Goal: Information Seeking & Learning: Check status

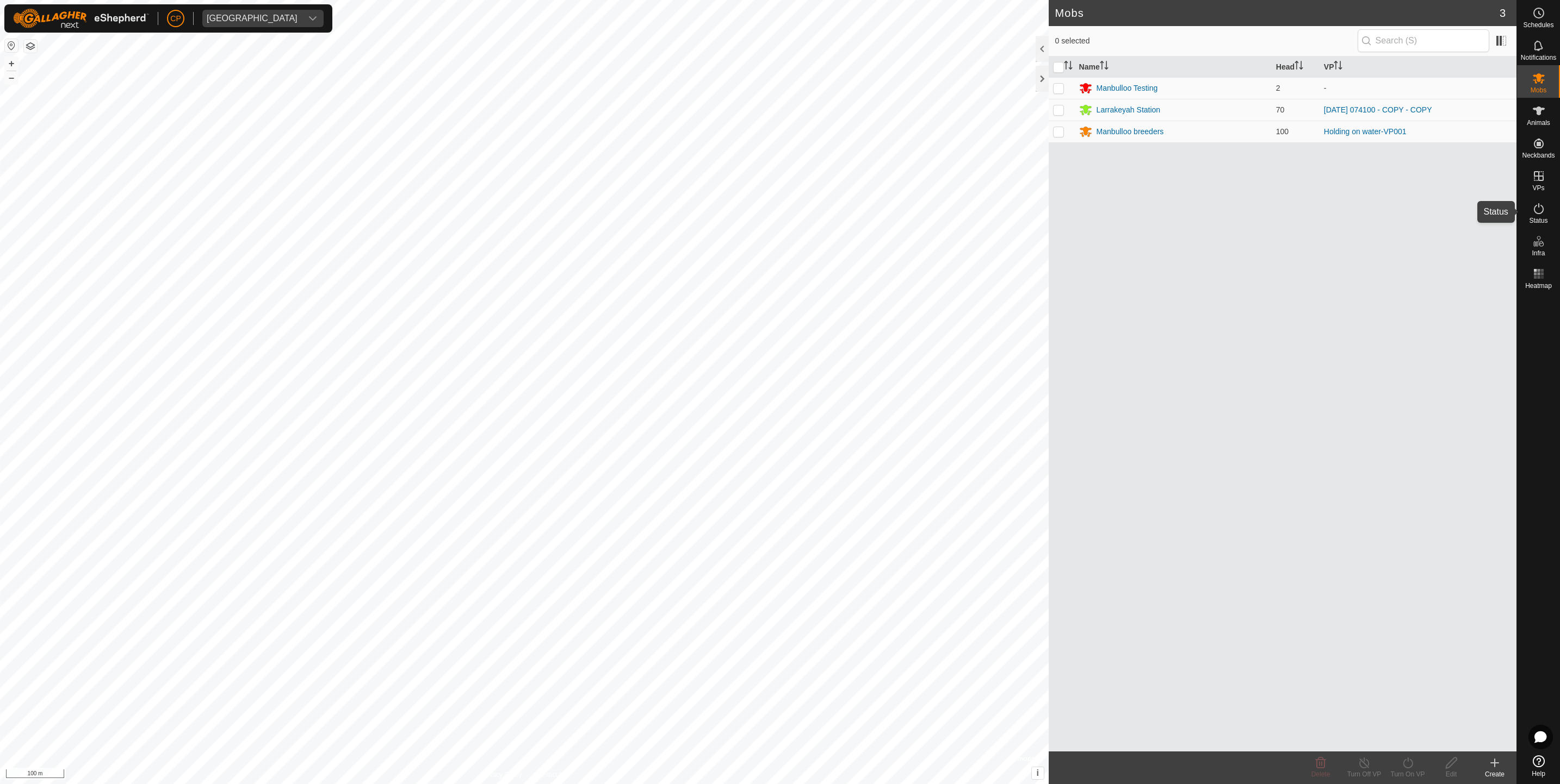
click at [1537, 210] on icon at bounding box center [1538, 208] width 13 height 13
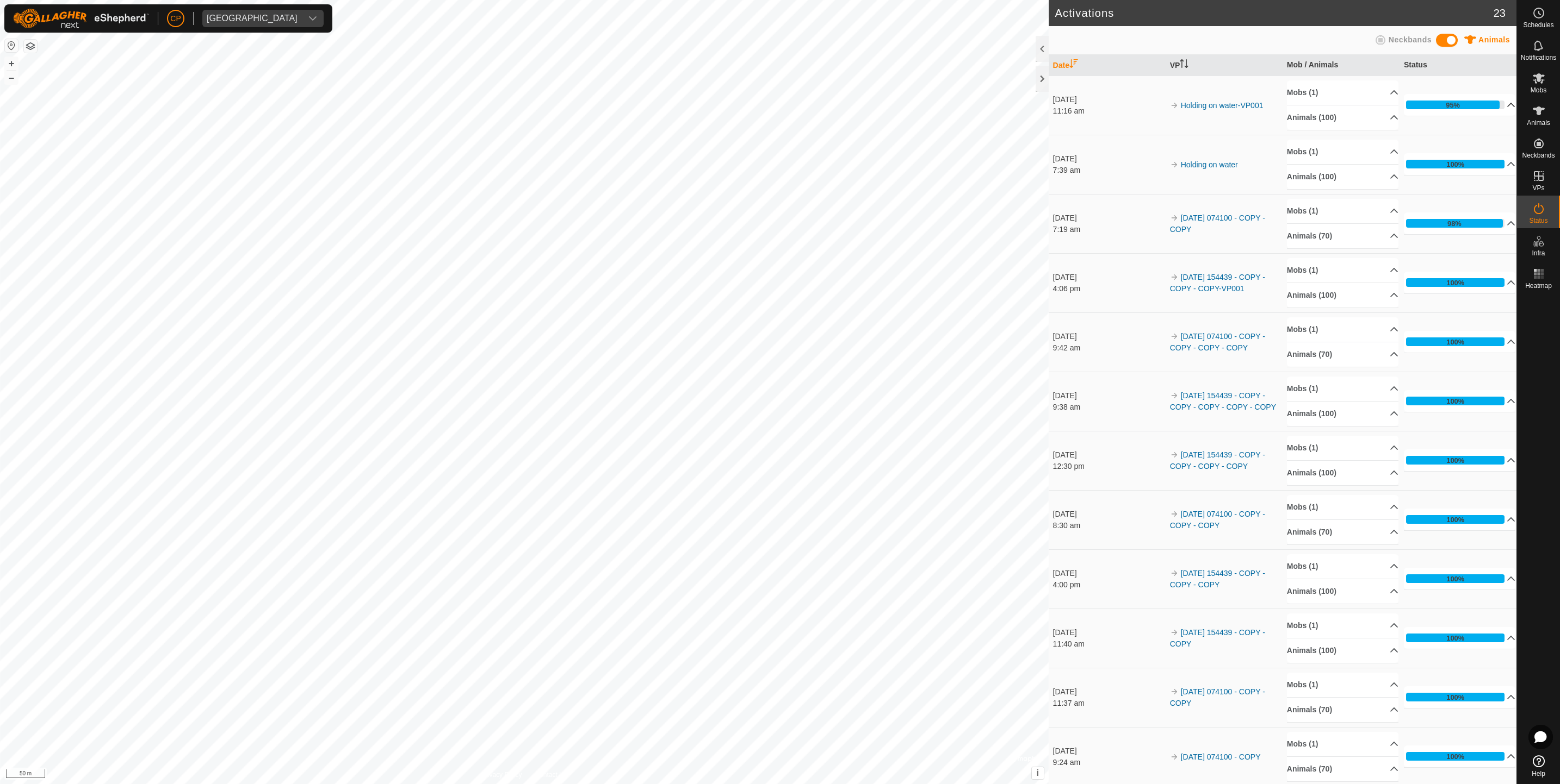
click at [1466, 106] on div "95%" at bounding box center [1452, 105] width 94 height 9
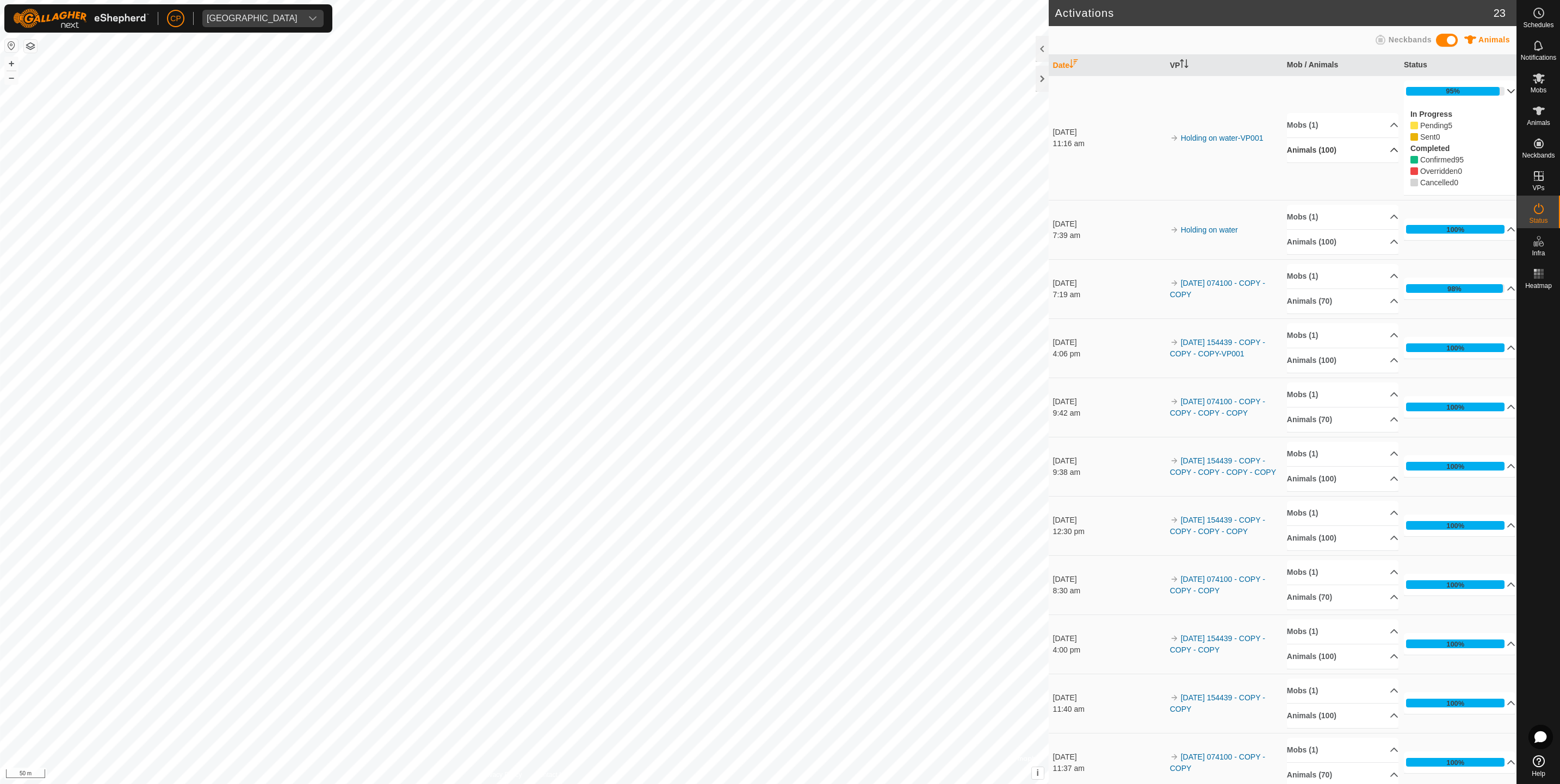
click at [1340, 153] on p-accordion-header "Animals (100)" at bounding box center [1343, 150] width 112 height 25
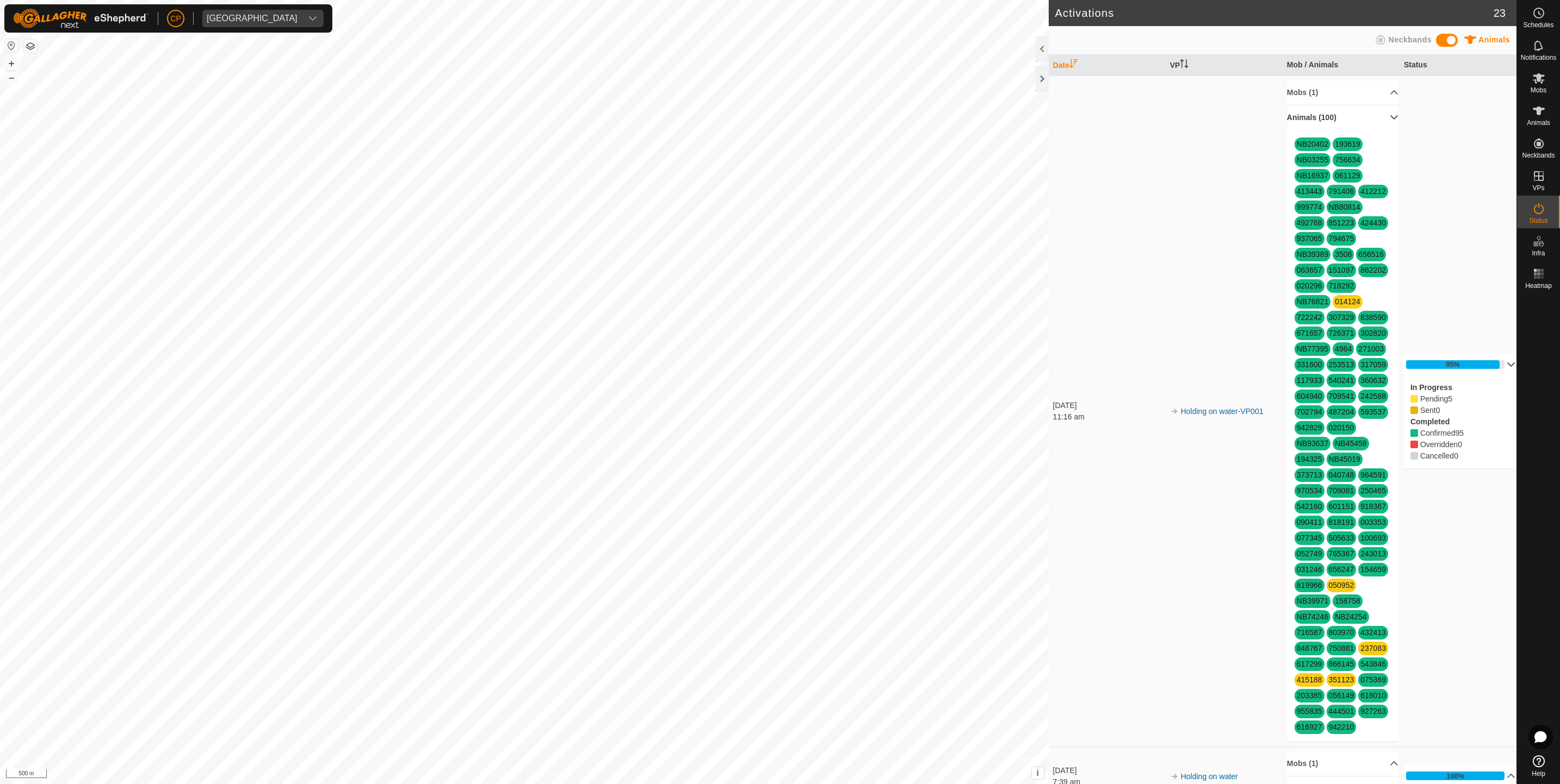
click at [1376, 124] on p-accordion-header "Animals (100)" at bounding box center [1343, 117] width 112 height 25
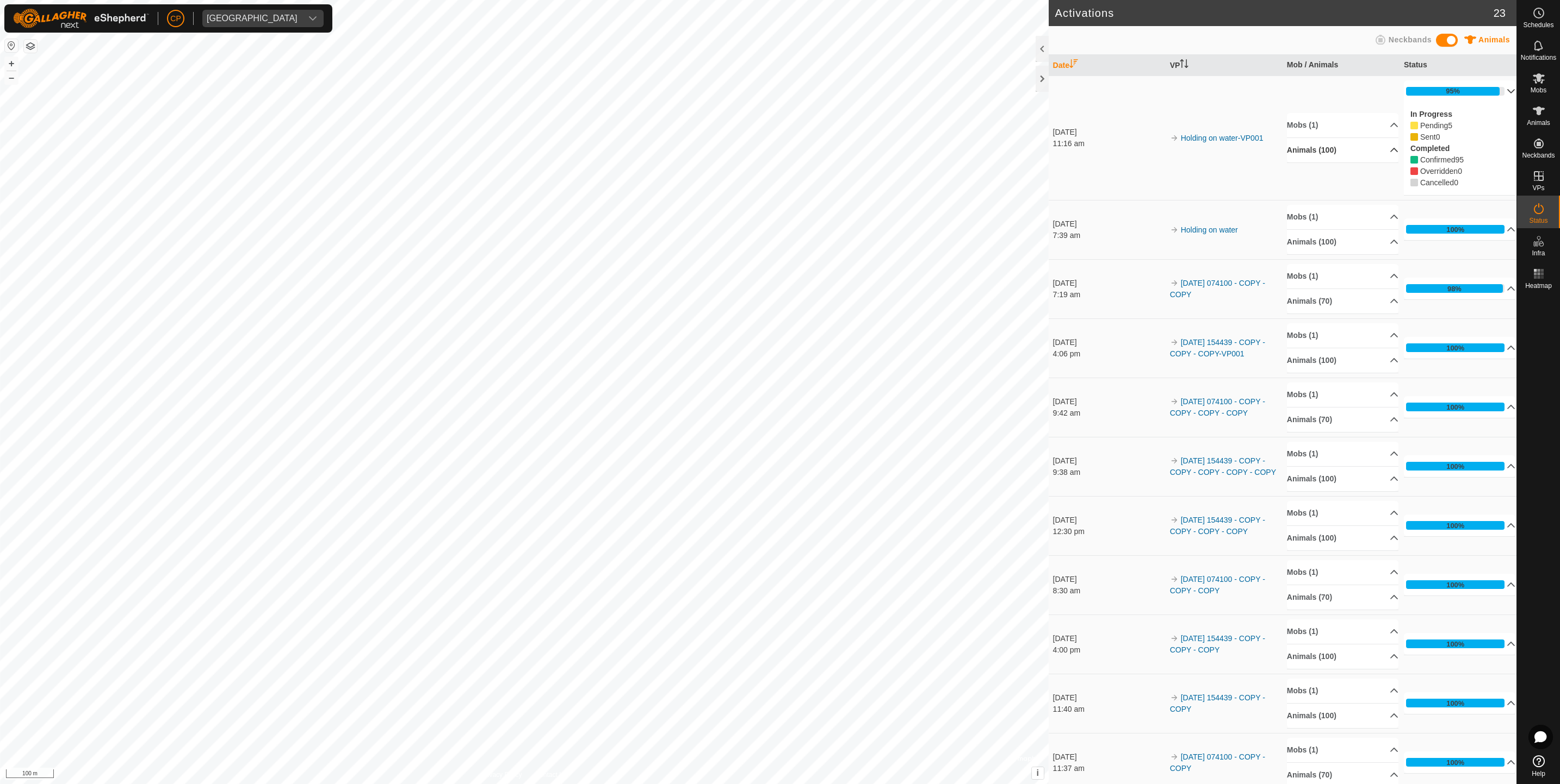
click at [1330, 152] on p-accordion-header "Animals (100)" at bounding box center [1343, 150] width 112 height 25
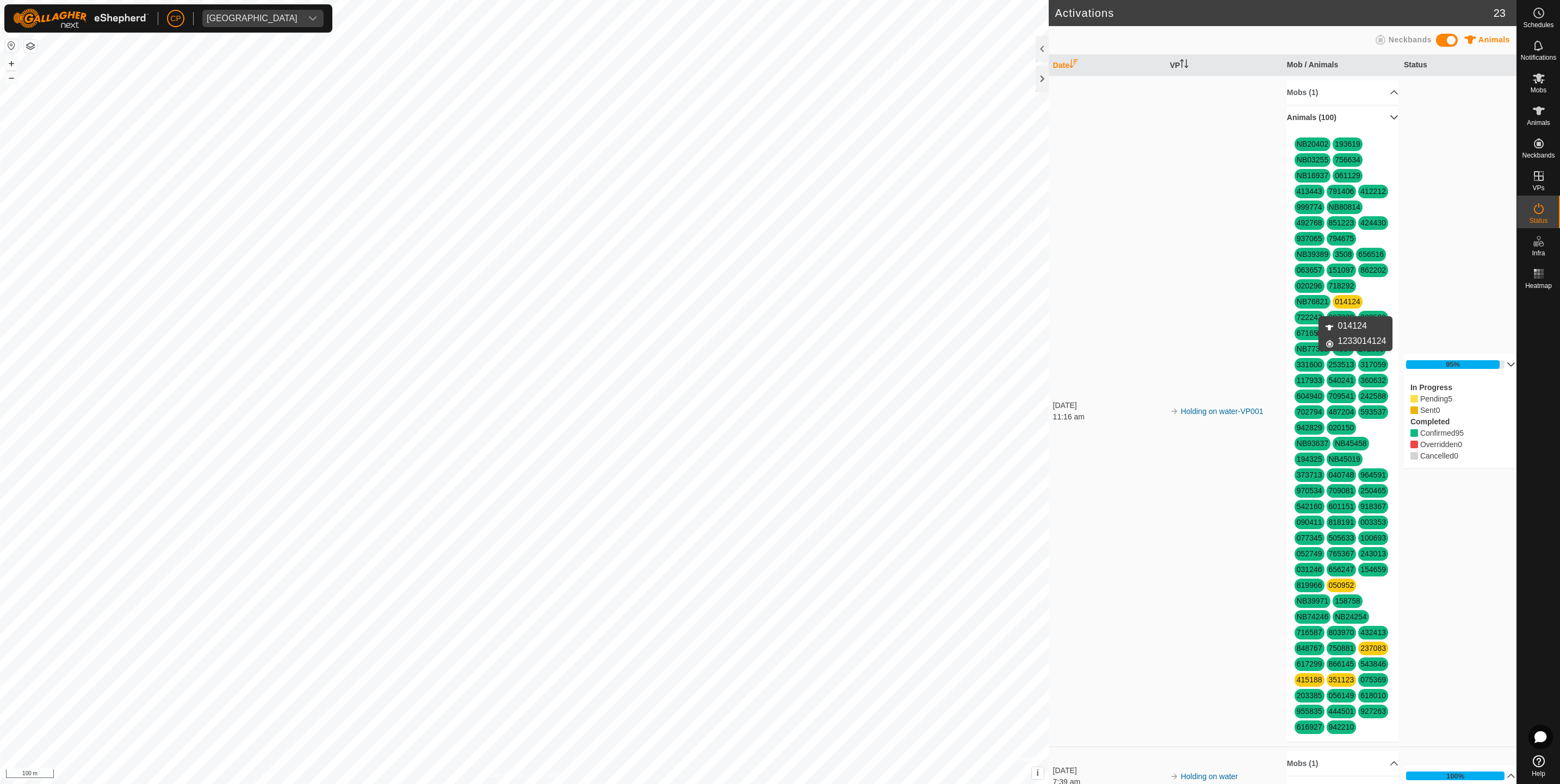
click at [1335, 306] on link "014124" at bounding box center [1348, 302] width 26 height 9
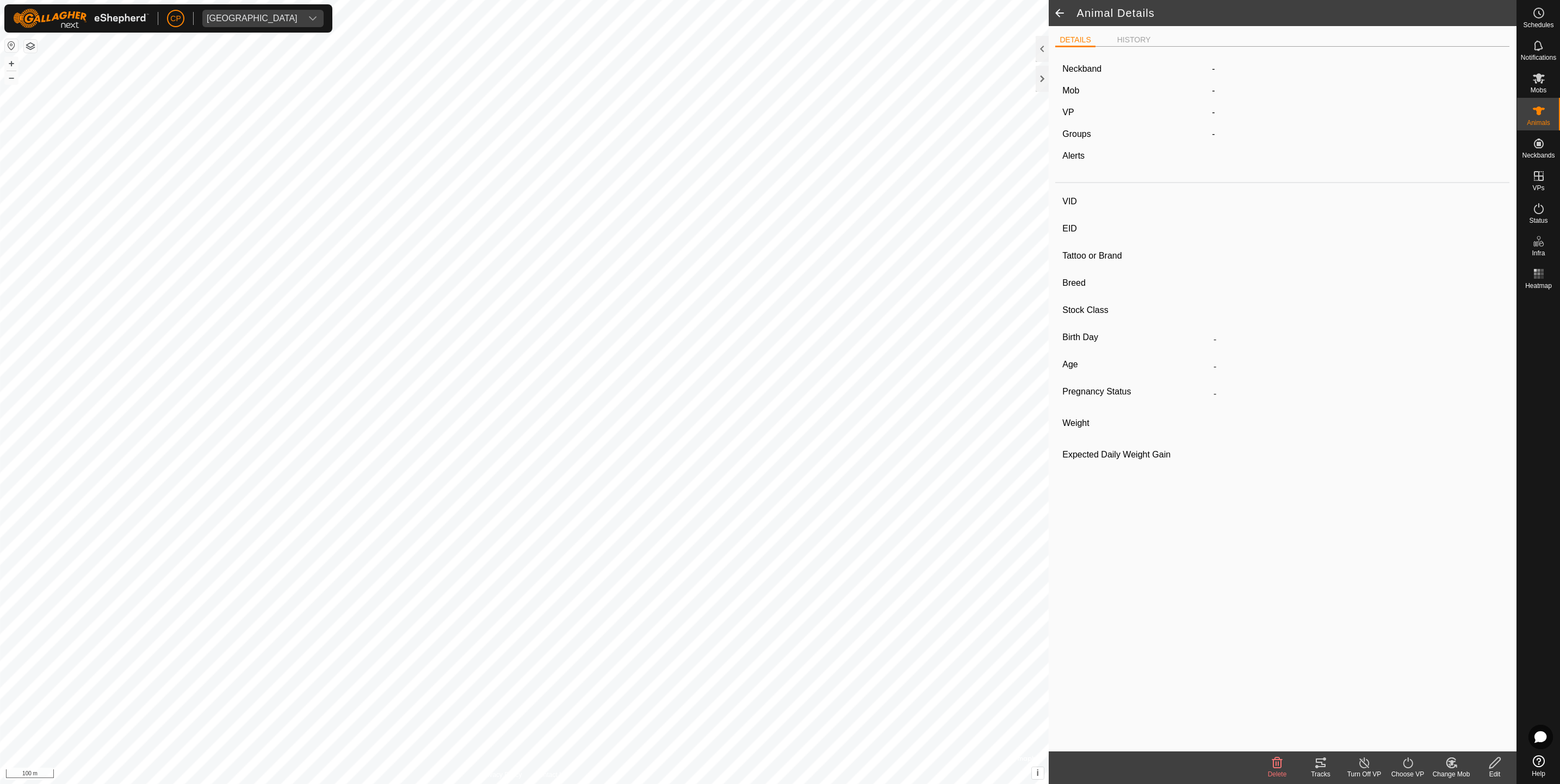
type input "014124"
type input "-"
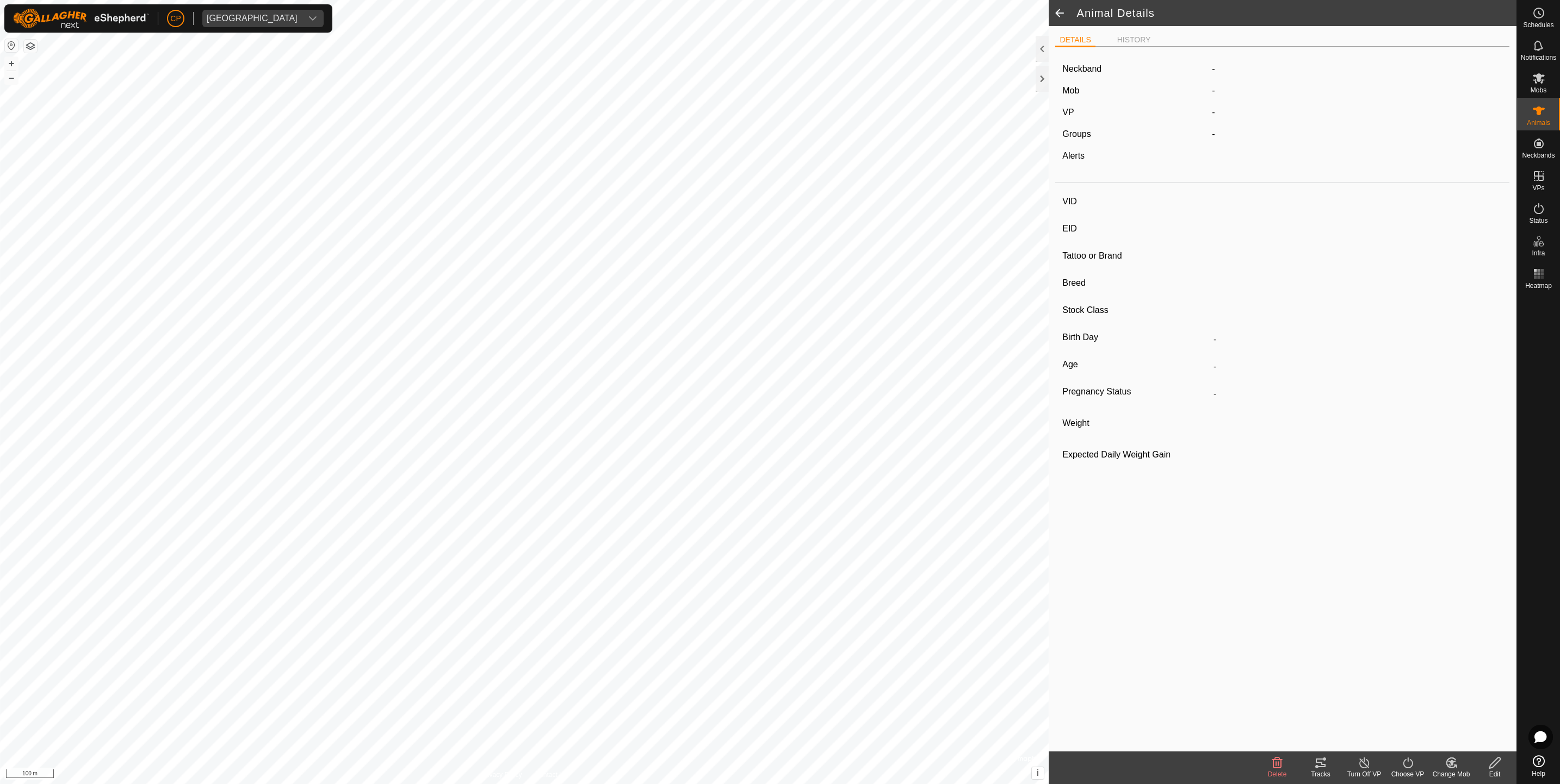
type input "Pregnant"
type input "-1 kg"
type input "-"
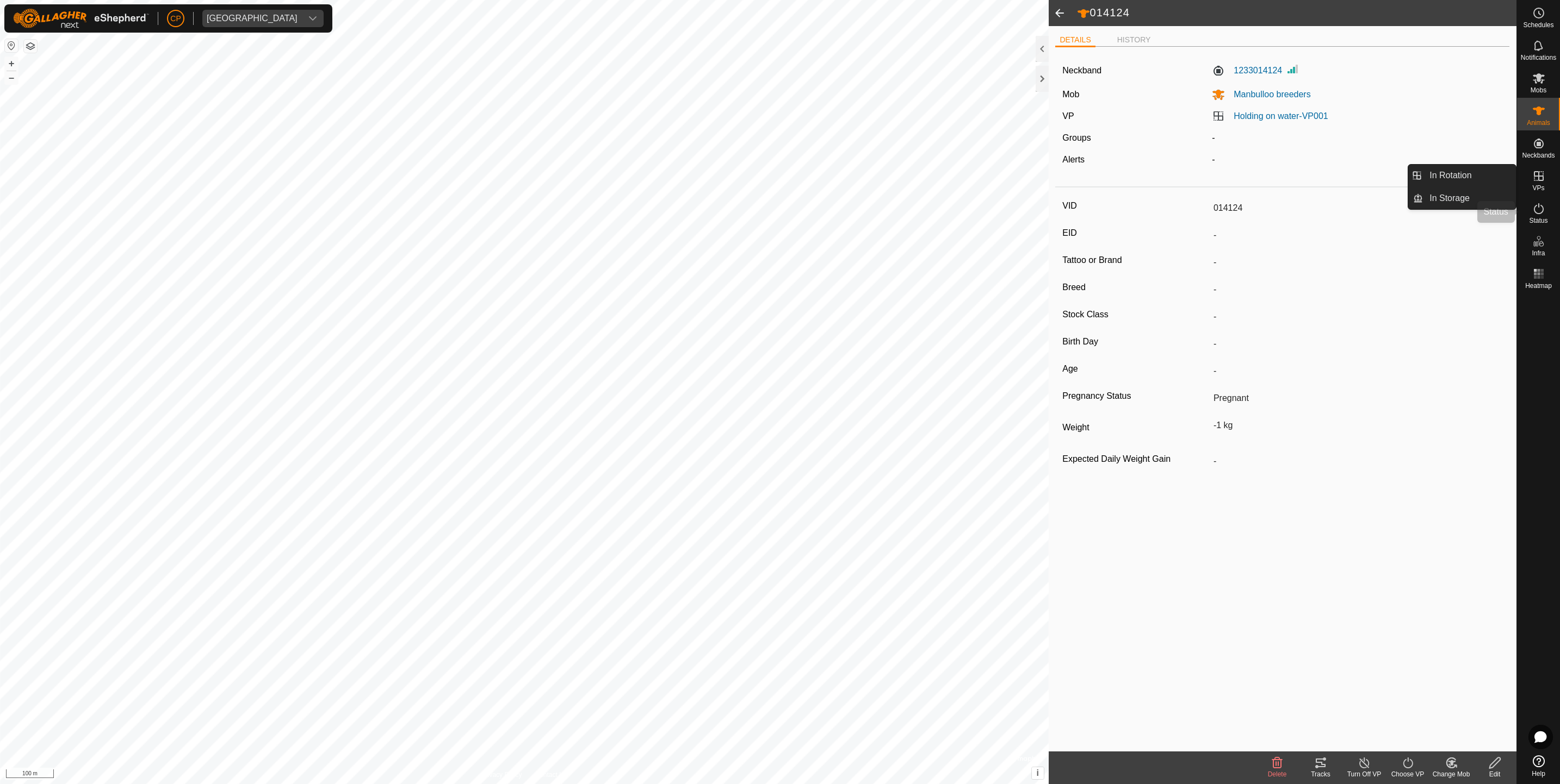
click at [1537, 213] on icon at bounding box center [1538, 208] width 13 height 13
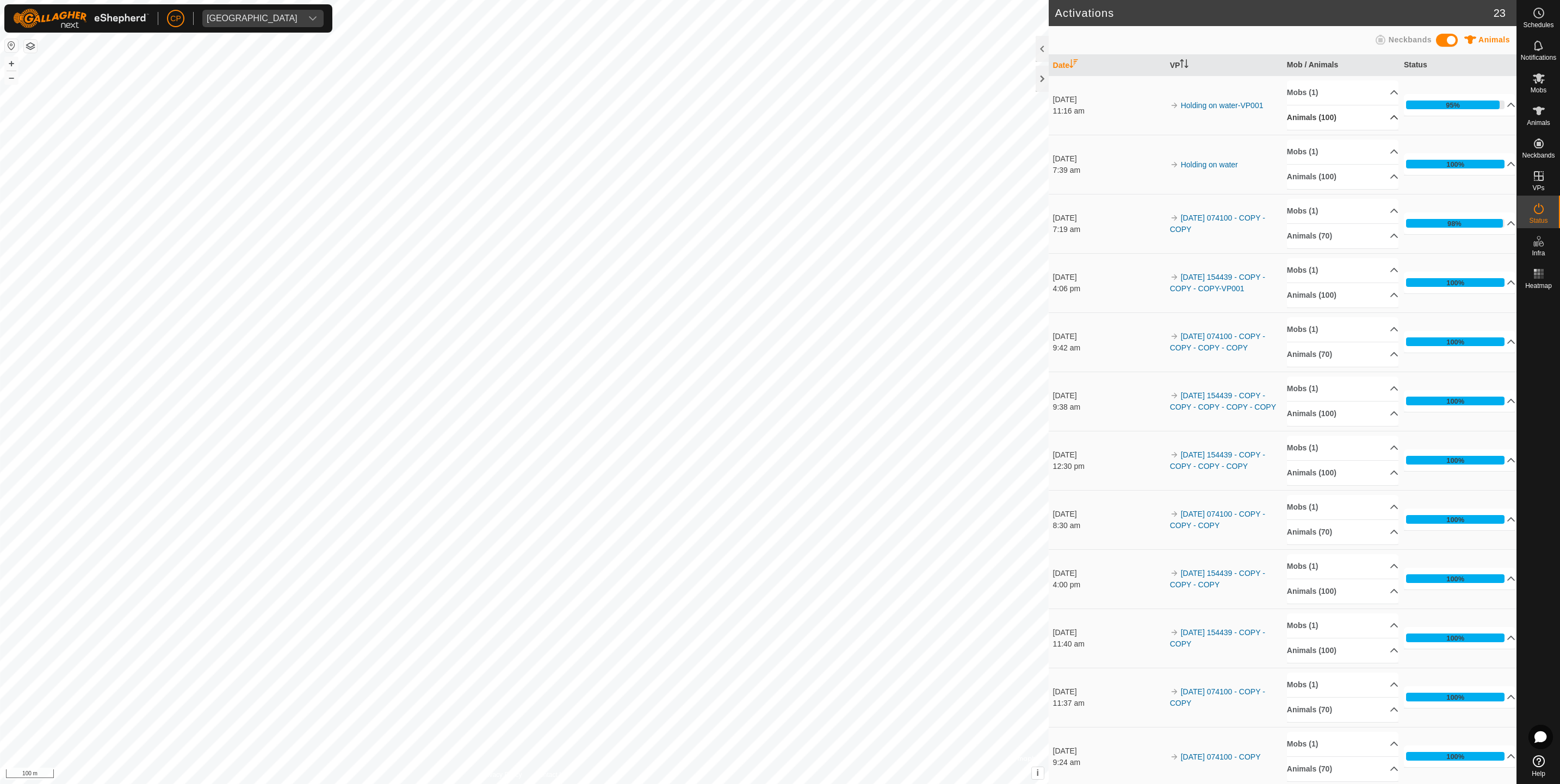
click at [1349, 114] on p-accordion-header "Animals (100)" at bounding box center [1343, 117] width 112 height 25
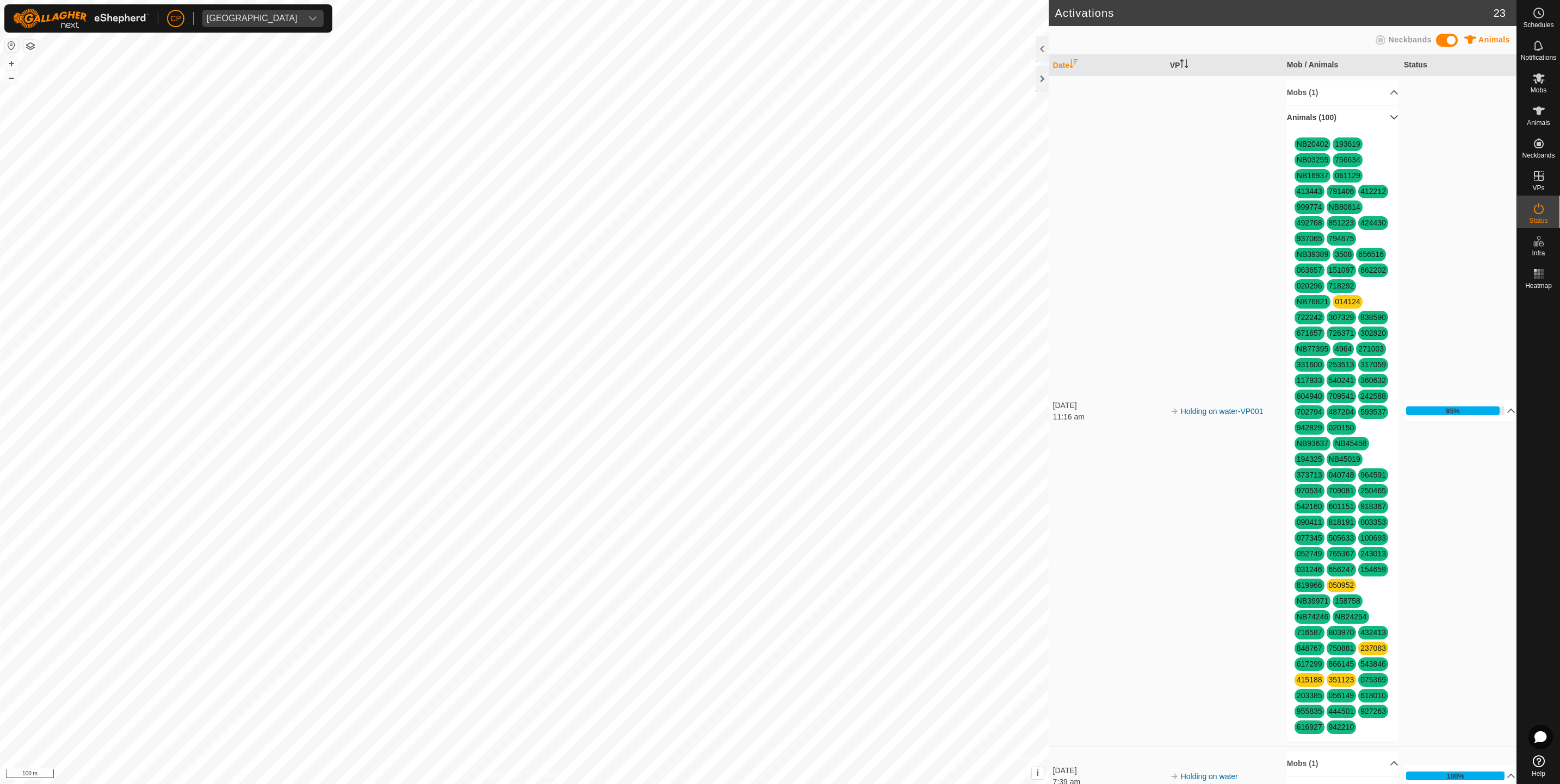
click at [1335, 306] on link "014124" at bounding box center [1348, 302] width 26 height 9
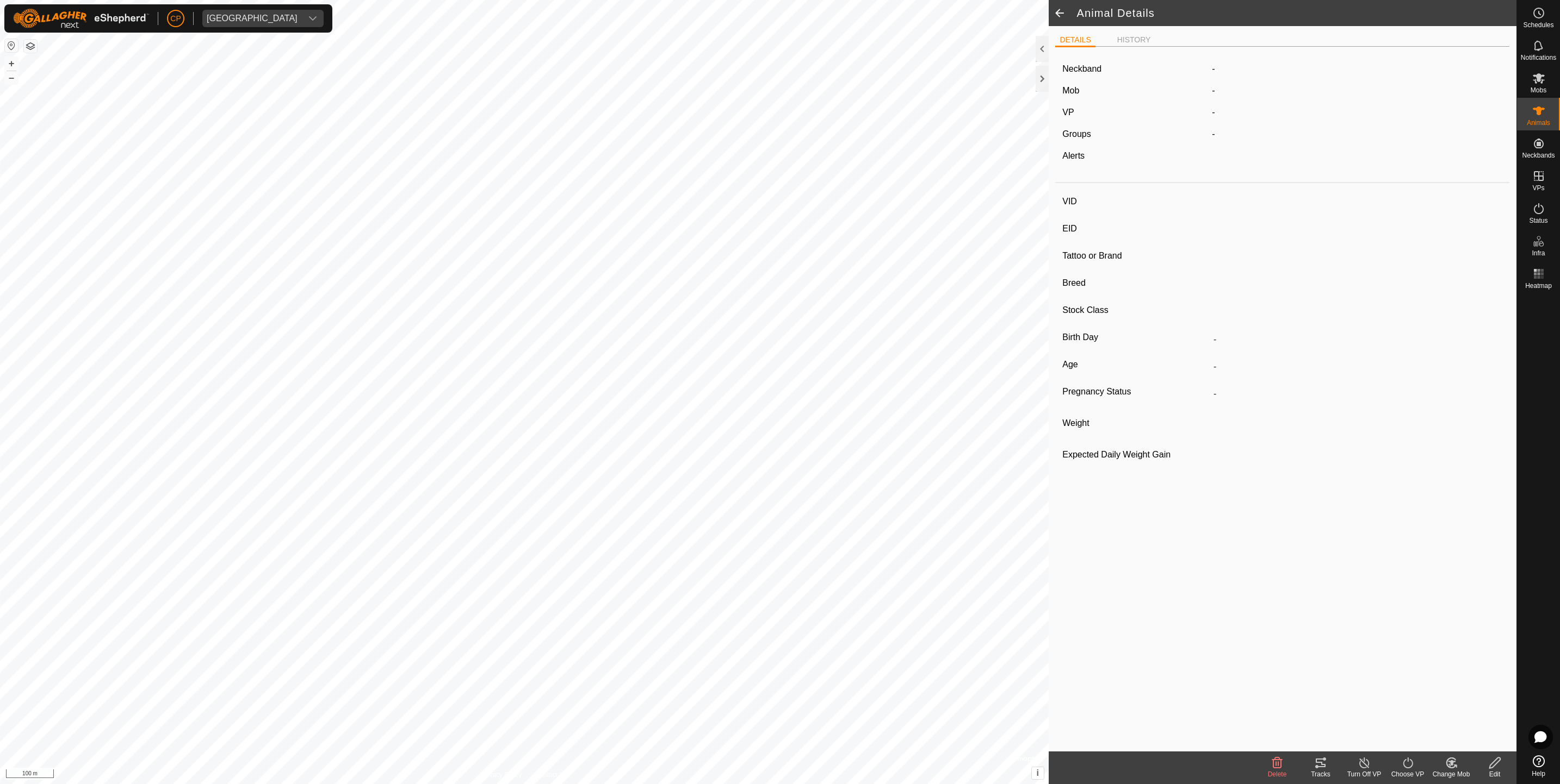
type input "014124"
type input "-"
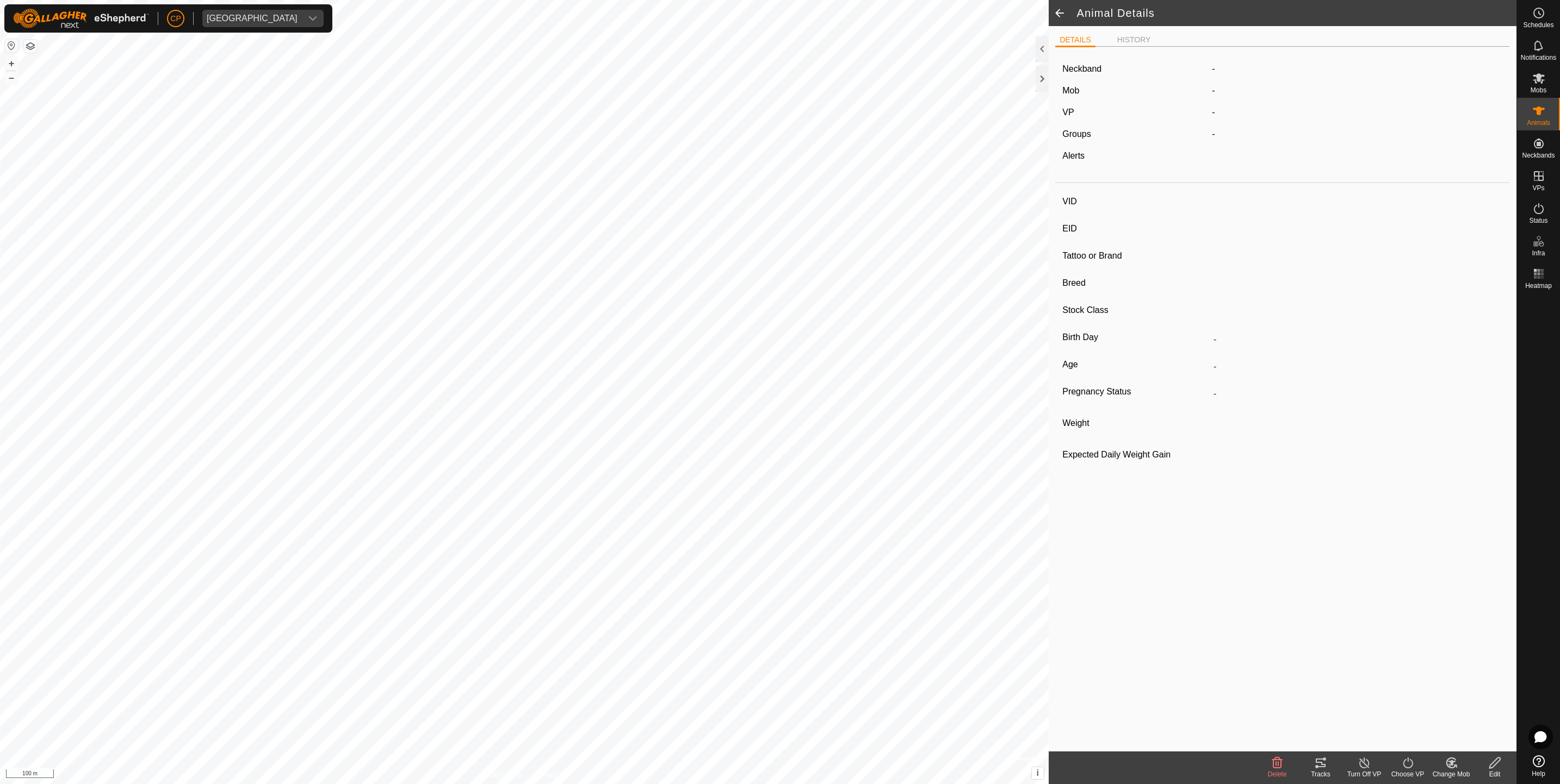
type input "Pregnant"
type input "-1 kg"
type input "-"
click at [1265, 114] on link "Holding on water-VP001" at bounding box center [1280, 115] width 94 height 9
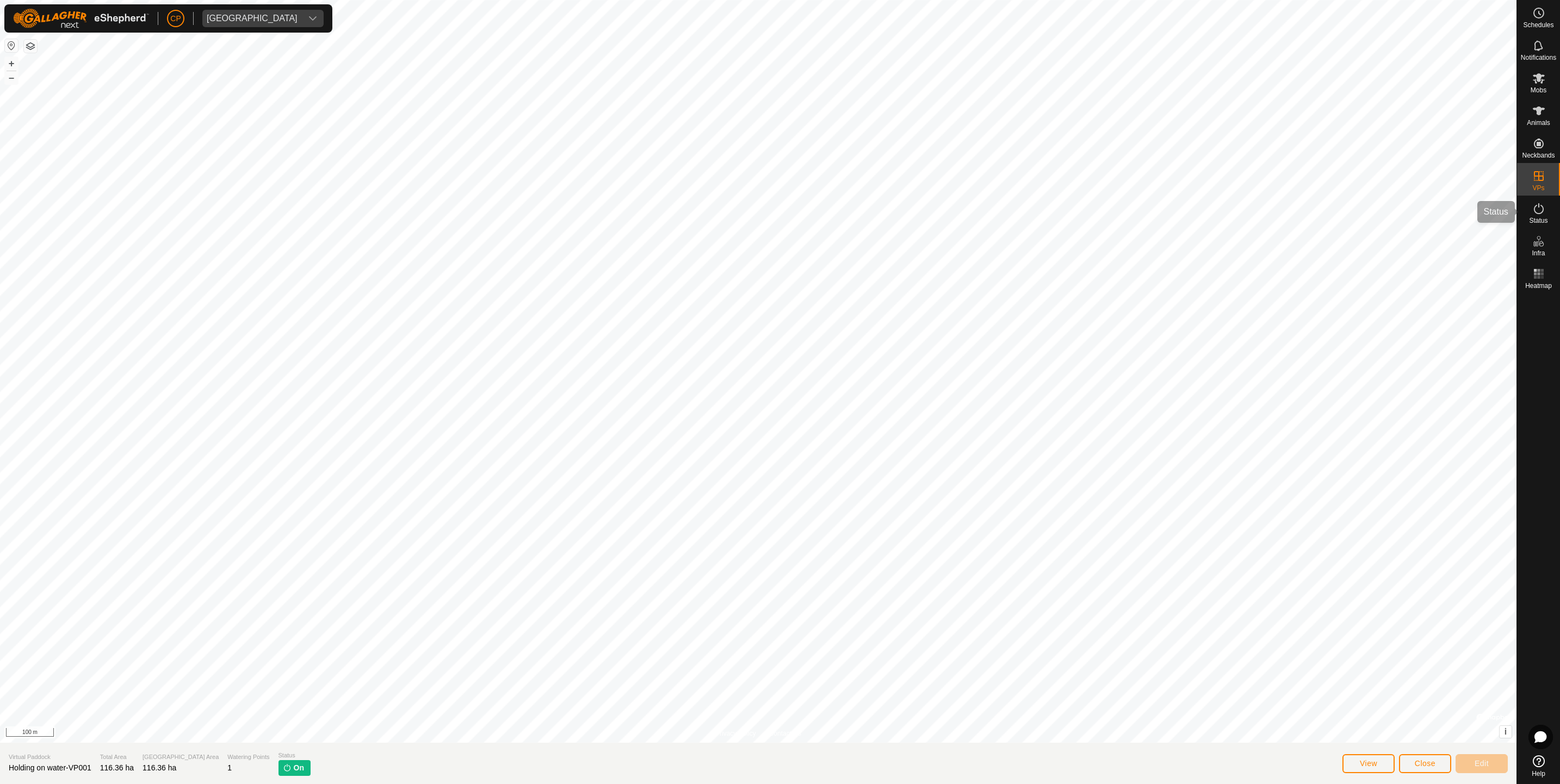
click at [1532, 207] on icon at bounding box center [1538, 208] width 13 height 13
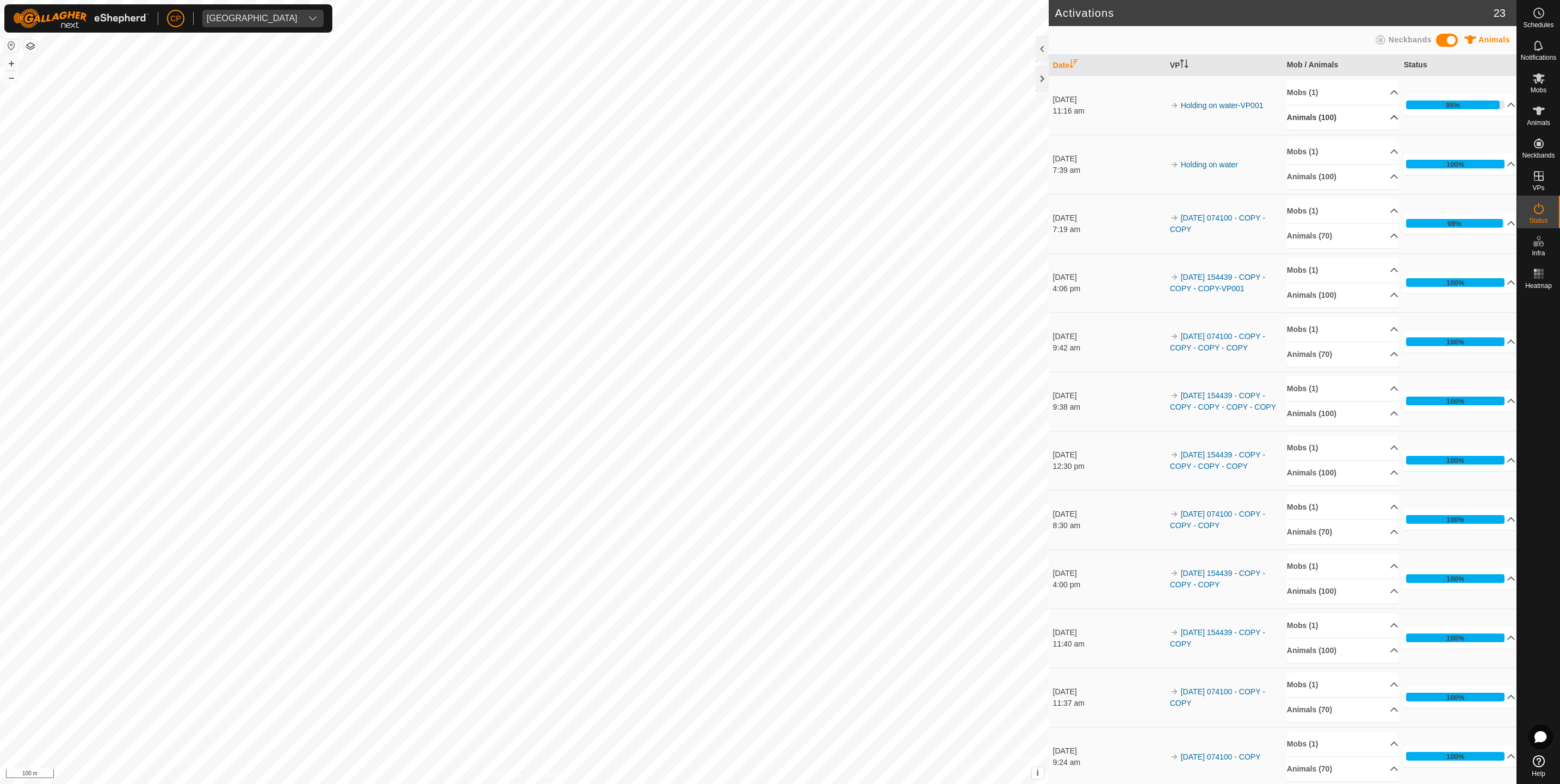
click at [1344, 117] on p-accordion-header "Animals (100)" at bounding box center [1343, 117] width 112 height 25
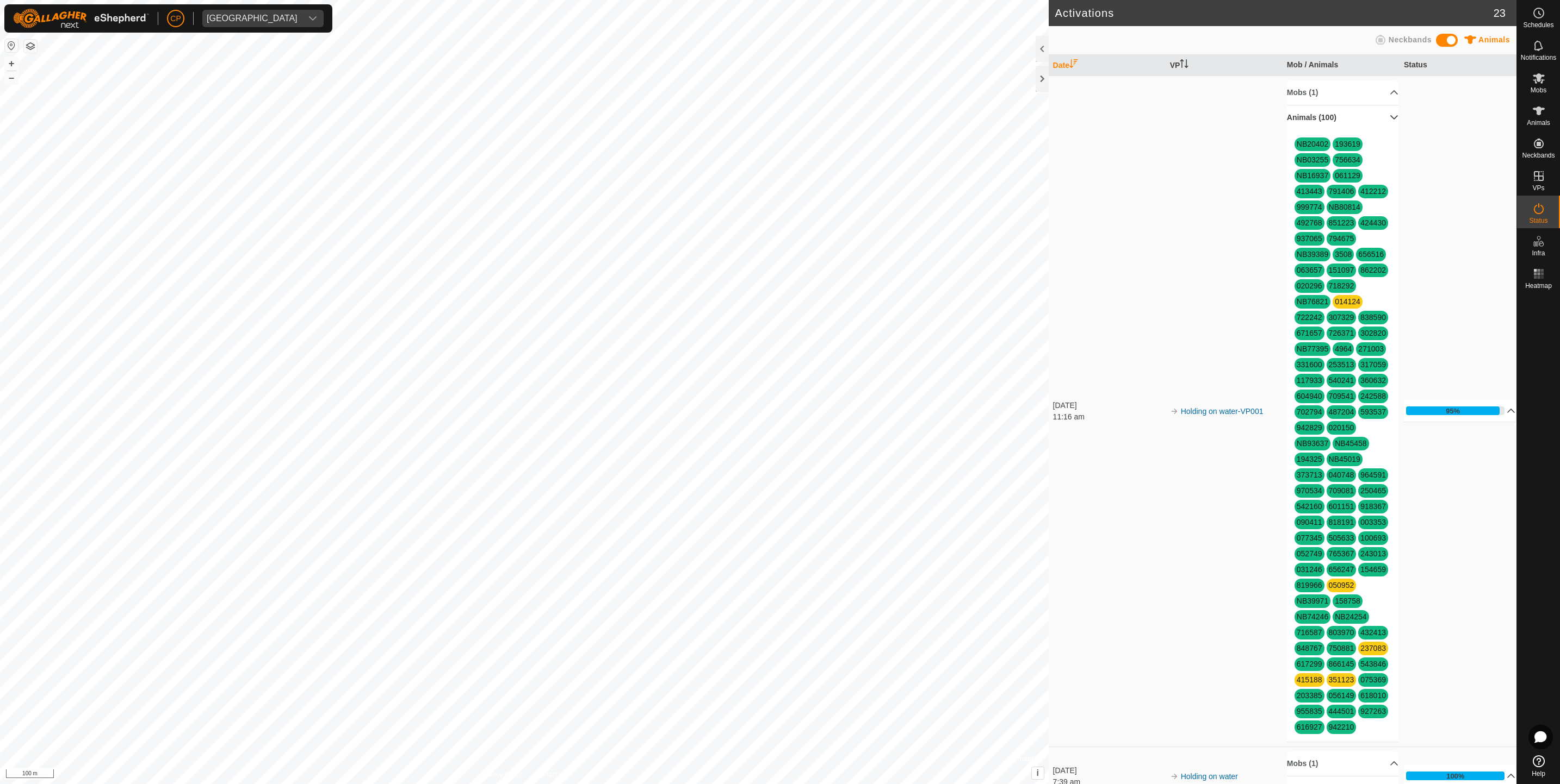
scroll to position [174, 0]
